Goal: Transaction & Acquisition: Purchase product/service

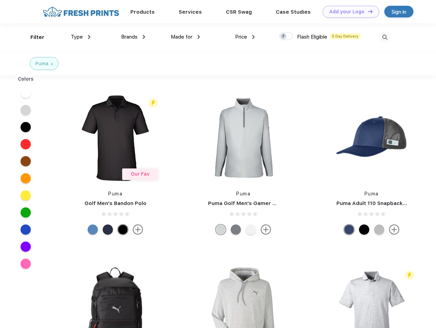
click at [348, 12] on link "Add your Logo Design Tool" at bounding box center [351, 12] width 56 height 12
click at [0, 0] on div "Design Tool" at bounding box center [0, 0] width 0 height 0
click at [367, 11] on link "Add your Logo Design Tool" at bounding box center [351, 12] width 56 height 12
click at [33, 37] on div "Filter" at bounding box center [37, 38] width 14 height 8
click at [81, 37] on span "Type" at bounding box center [77, 37] width 12 height 6
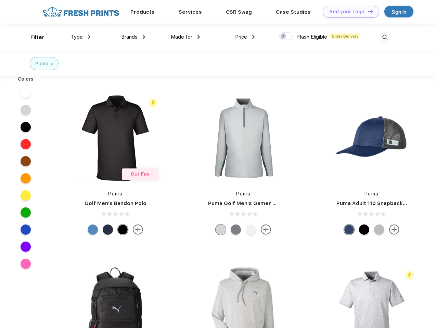
click at [133, 37] on span "Brands" at bounding box center [129, 37] width 16 height 6
click at [185, 37] on span "Made for" at bounding box center [182, 37] width 22 height 6
click at [245, 37] on span "Price" at bounding box center [241, 37] width 12 height 6
click at [286, 37] on div at bounding box center [285, 36] width 13 height 8
click at [284, 37] on input "checkbox" at bounding box center [281, 34] width 4 height 4
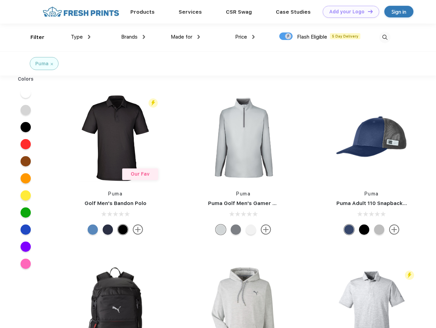
click at [385, 37] on img at bounding box center [384, 37] width 11 height 11
